Goal: Task Accomplishment & Management: Manage account settings

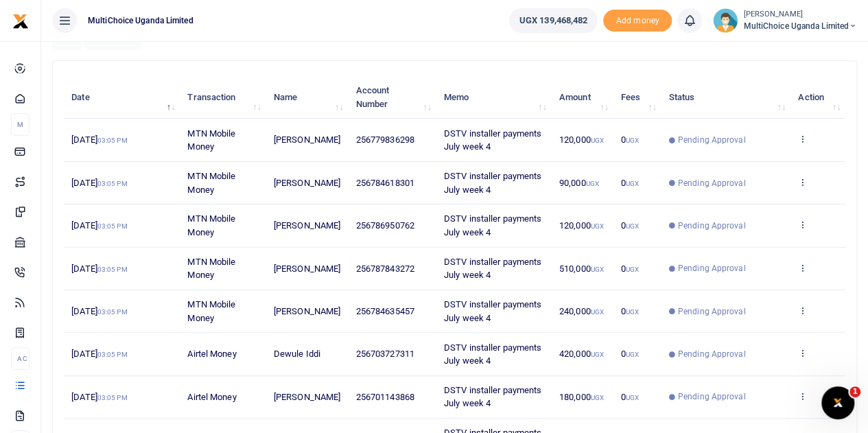
scroll to position [206, 0]
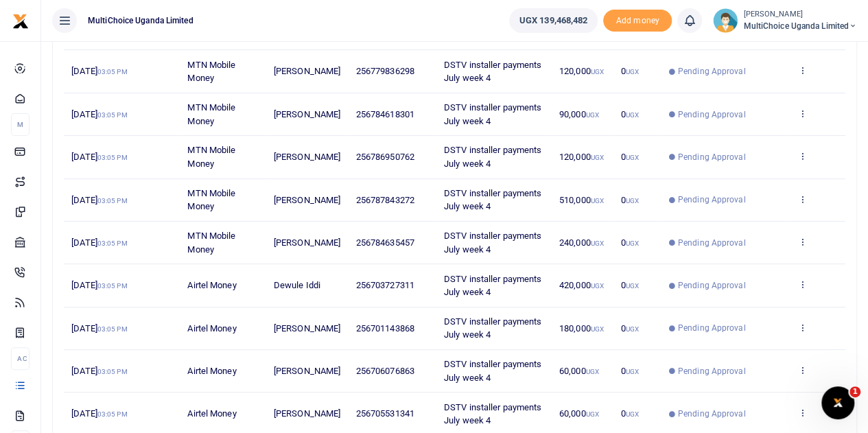
click at [767, 9] on small "[PERSON_NAME]" at bounding box center [800, 15] width 114 height 12
click at [792, 48] on link "Switch accounts" at bounding box center [804, 49] width 108 height 19
click at [792, 48] on th "Action" at bounding box center [817, 29] width 55 height 43
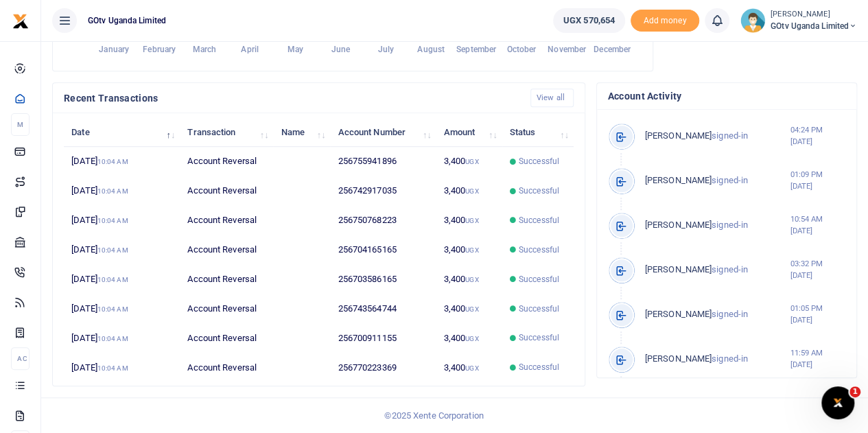
scroll to position [419, 0]
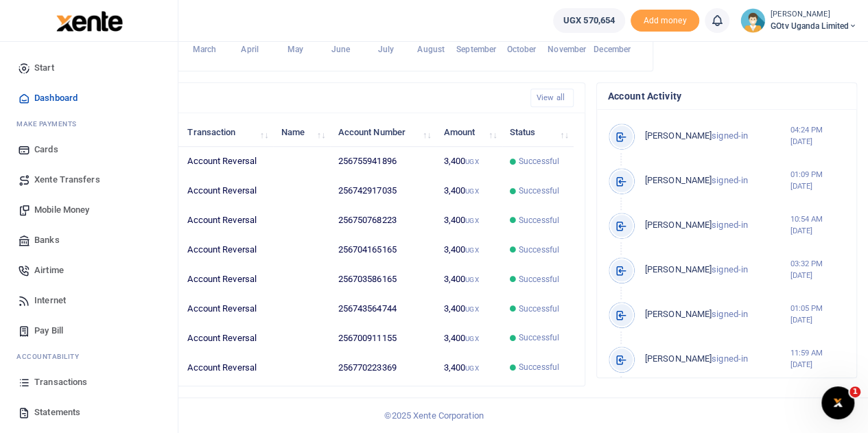
click at [62, 375] on span "Transactions" at bounding box center [60, 382] width 53 height 14
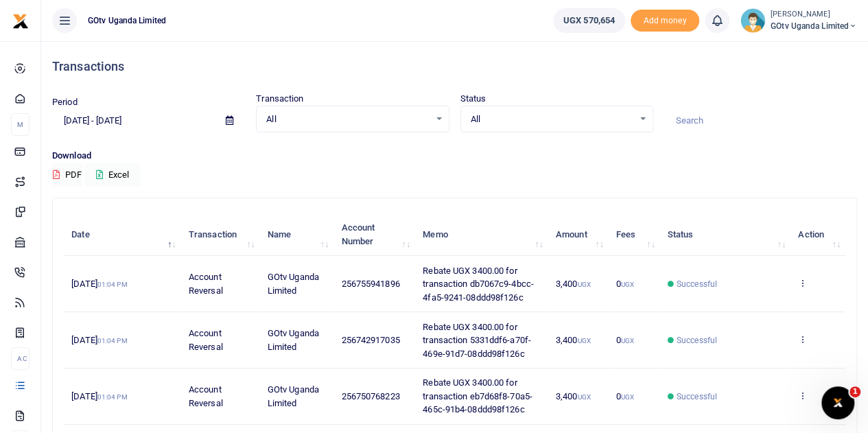
click at [231, 117] on icon at bounding box center [230, 120] width 8 height 9
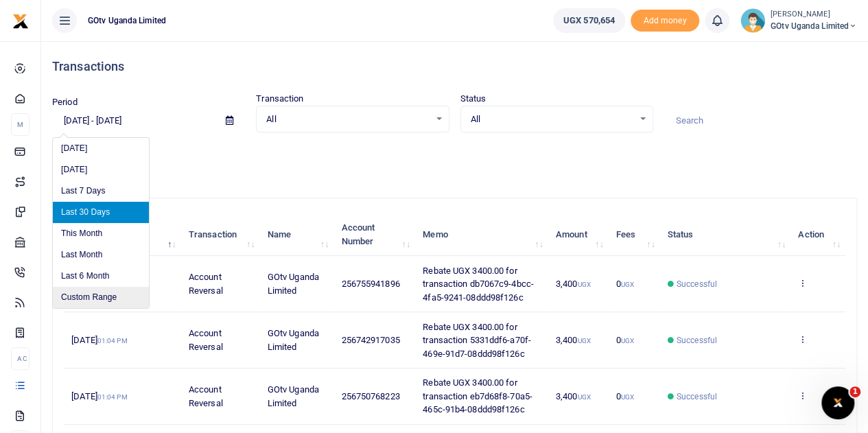
click at [81, 288] on li "Custom Range" at bounding box center [101, 297] width 96 height 21
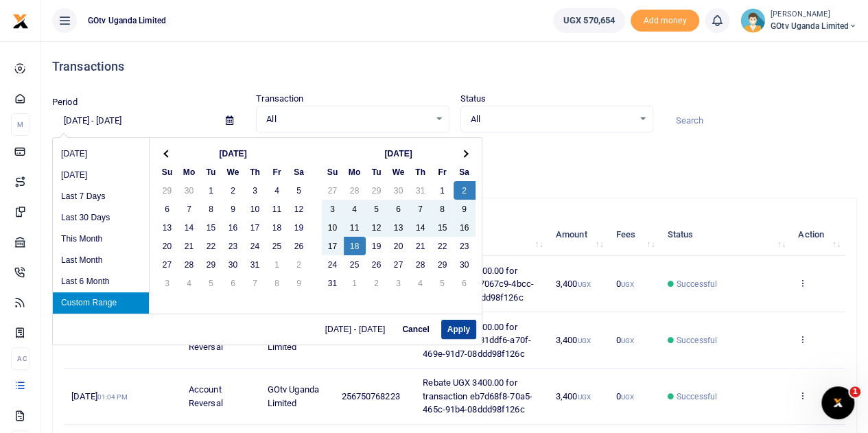
click at [471, 324] on button "Apply" at bounding box center [458, 329] width 35 height 19
type input "08/02/2025 - 08/18/2025"
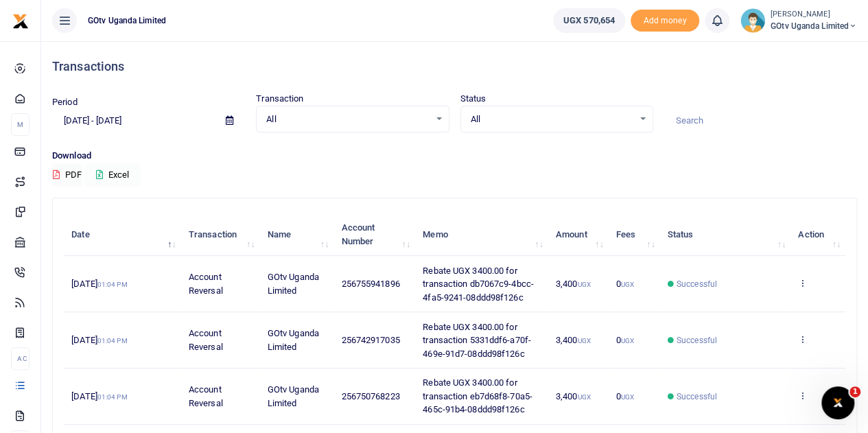
click at [104, 177] on button "Excel" at bounding box center [112, 174] width 56 height 23
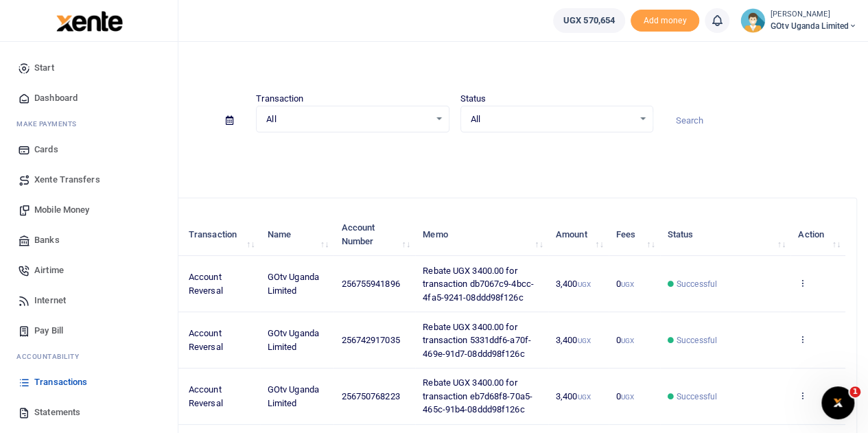
click at [75, 210] on span "Mobile Money" at bounding box center [61, 210] width 55 height 14
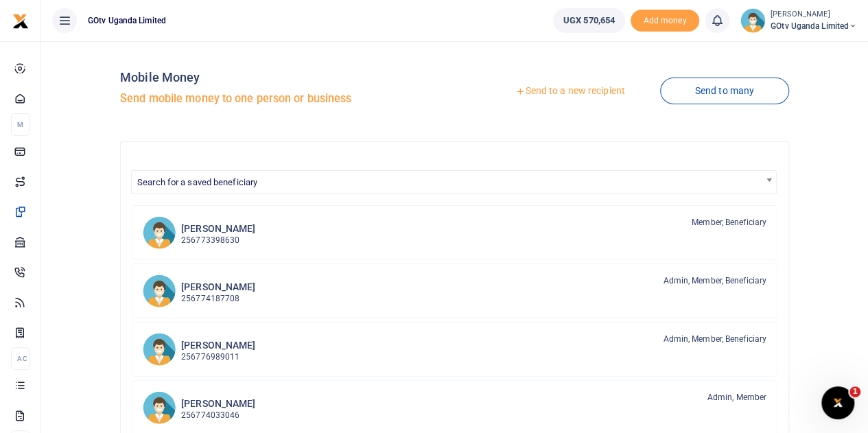
click at [792, 21] on span "GOtv Uganda Limited" at bounding box center [813, 26] width 86 height 12
click at [792, 44] on link "Switch accounts" at bounding box center [805, 49] width 108 height 19
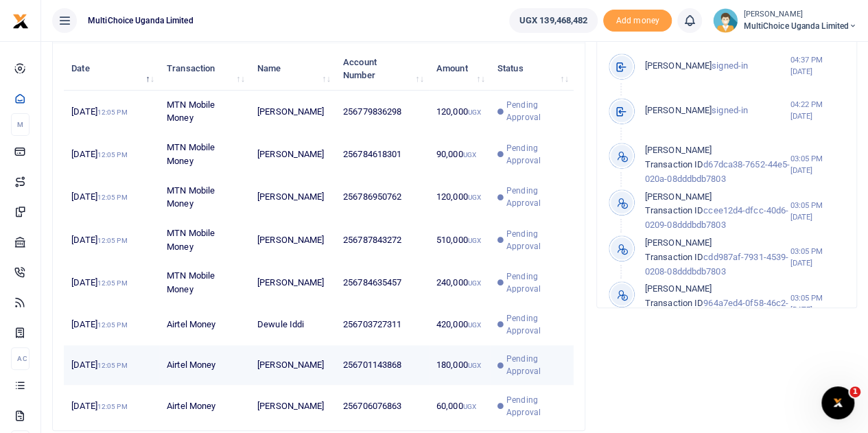
scroll to position [333, 0]
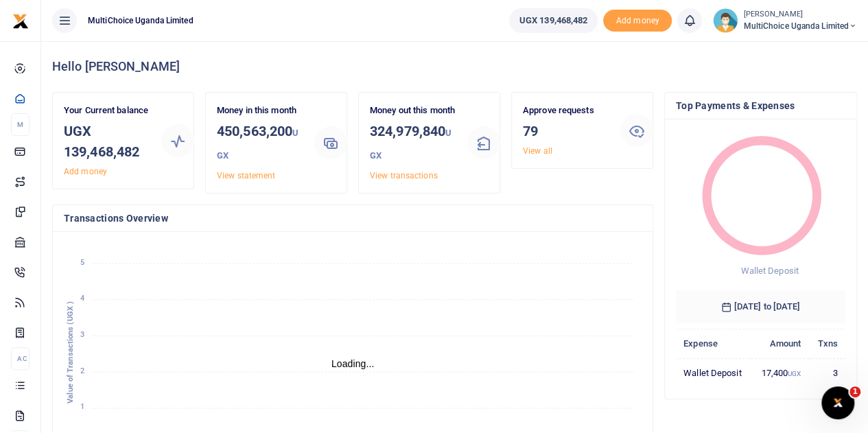
click at [532, 23] on span "UGX 139,468,482" at bounding box center [553, 21] width 69 height 14
click at [537, 23] on span "UGX 139,468,482" at bounding box center [553, 21] width 69 height 14
copy span "139,468,482"
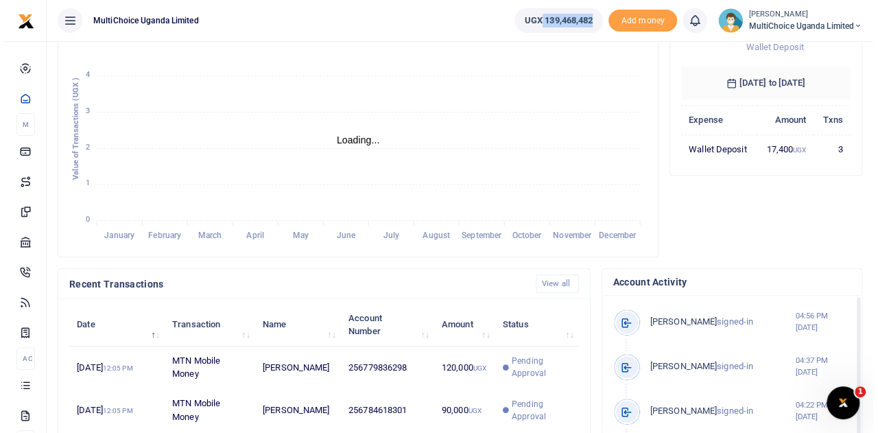
scroll to position [206, 0]
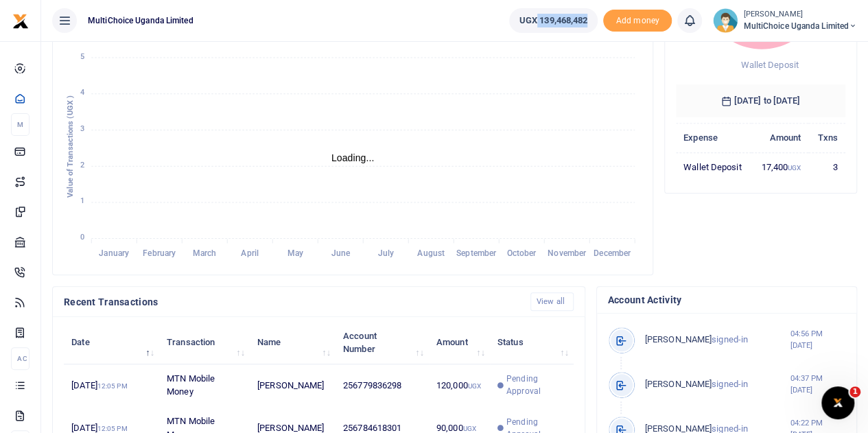
click at [582, 160] on icon "January January February February March March April April May May June June Jul…" at bounding box center [353, 150] width 578 height 226
click at [471, 14] on ul "MultiChoice Uganda Limited" at bounding box center [269, 20] width 457 height 41
